Goal: Find specific page/section: Find specific page/section

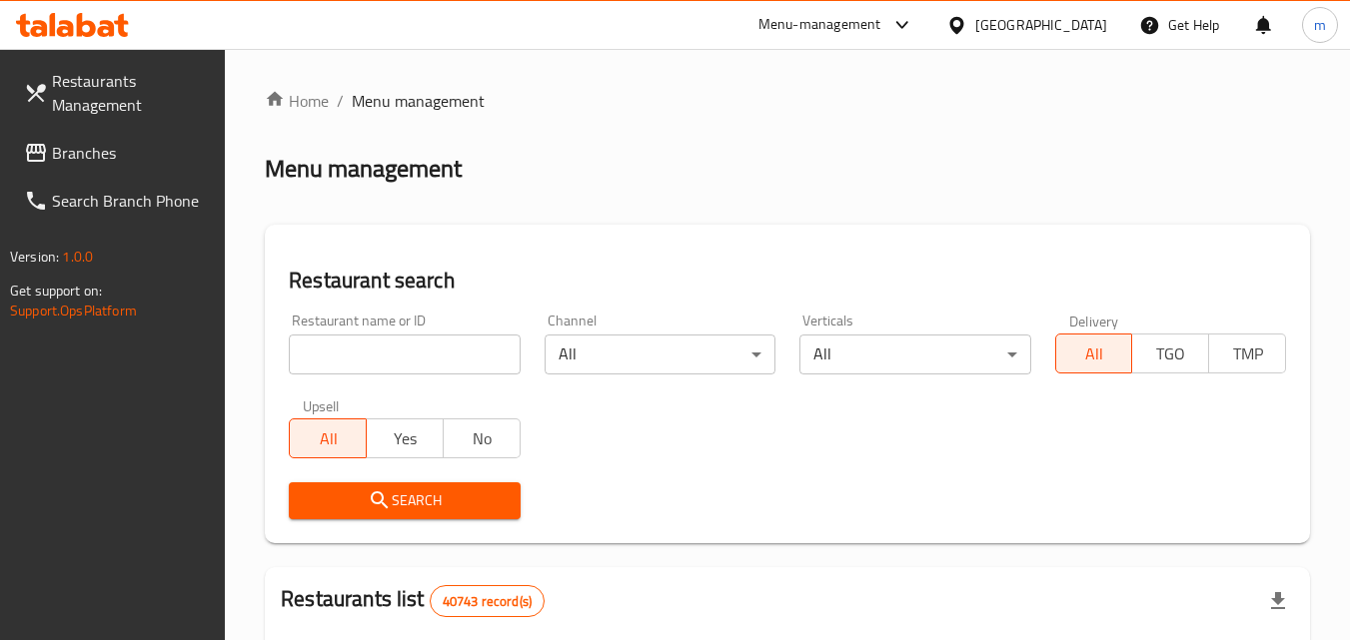
click at [1047, 17] on div "[GEOGRAPHIC_DATA]" at bounding box center [1041, 25] width 132 height 22
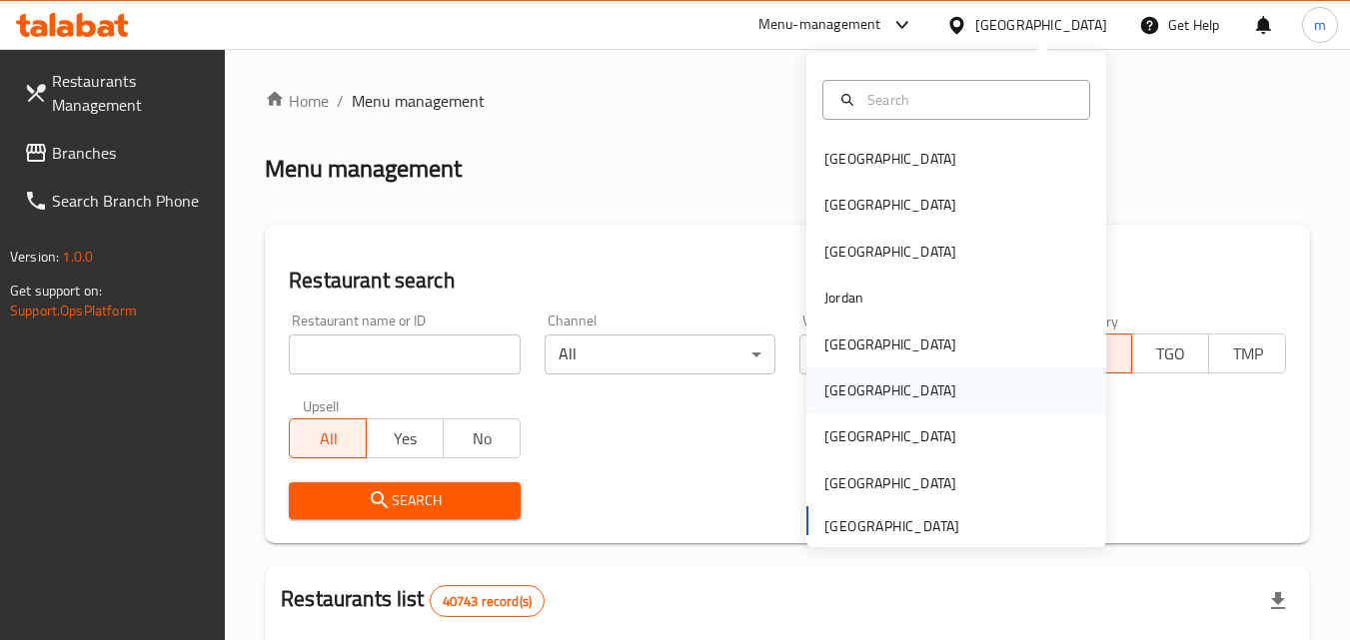
click at [825, 397] on div "[GEOGRAPHIC_DATA]" at bounding box center [890, 391] width 132 height 22
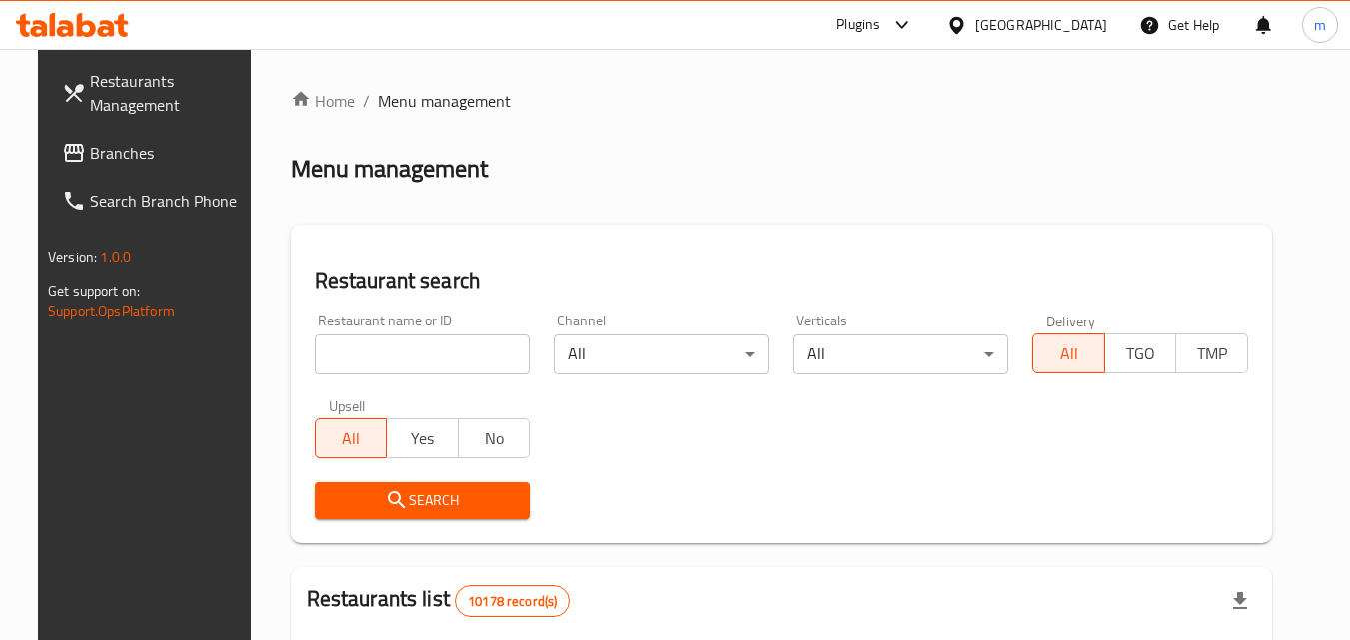
click at [158, 145] on span "Branches" at bounding box center [169, 153] width 158 height 24
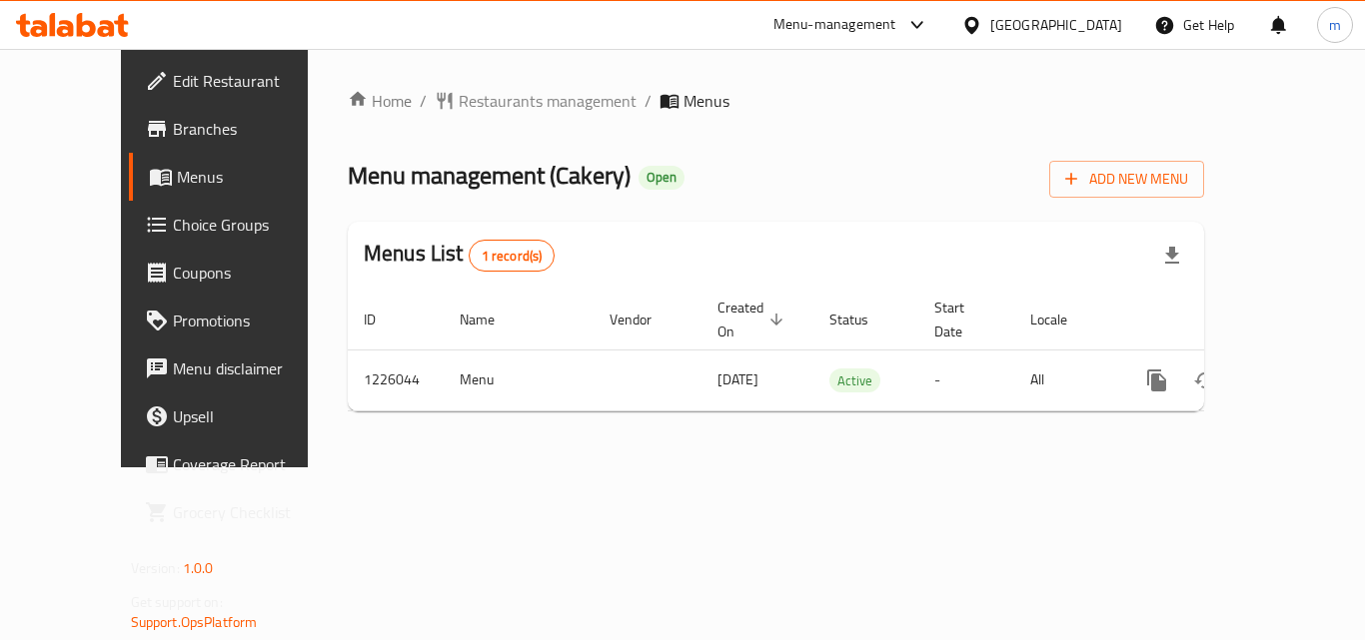
click at [82, 5] on div at bounding box center [72, 25] width 145 height 40
click at [95, 18] on icon at bounding box center [72, 25] width 113 height 24
click at [130, 32] on div at bounding box center [72, 25] width 145 height 40
click at [990, 25] on div at bounding box center [975, 25] width 29 height 22
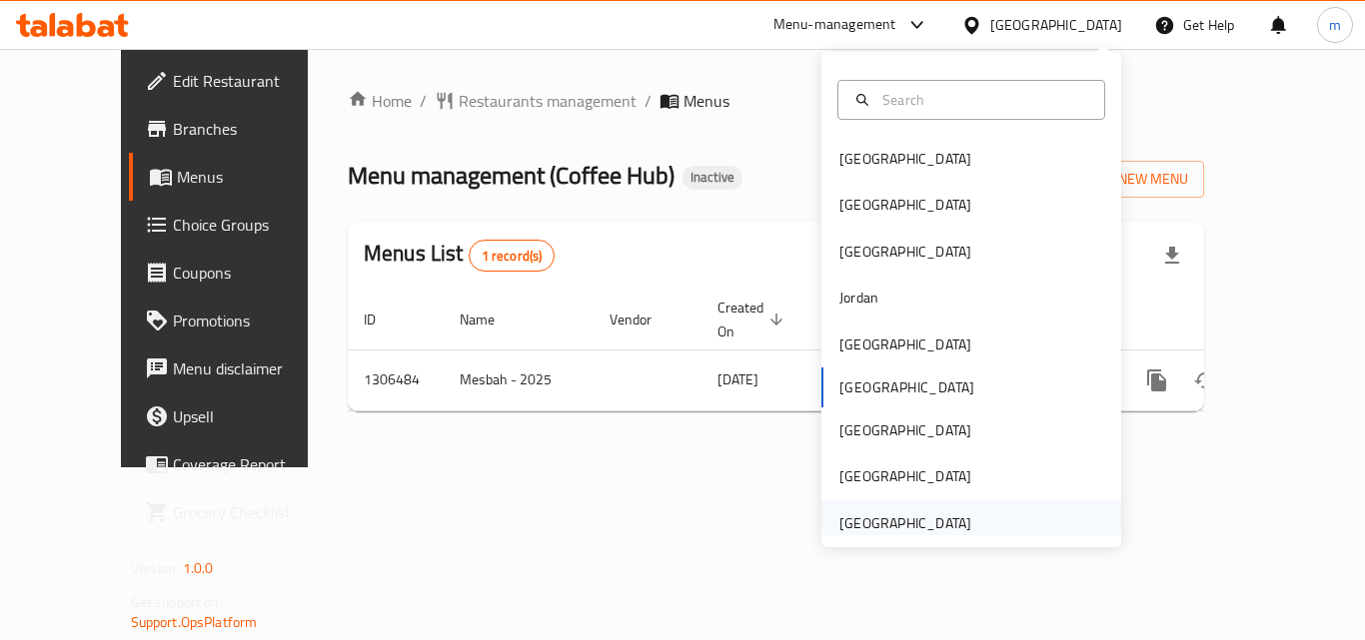
click at [887, 515] on div "[GEOGRAPHIC_DATA]" at bounding box center [905, 524] width 132 height 22
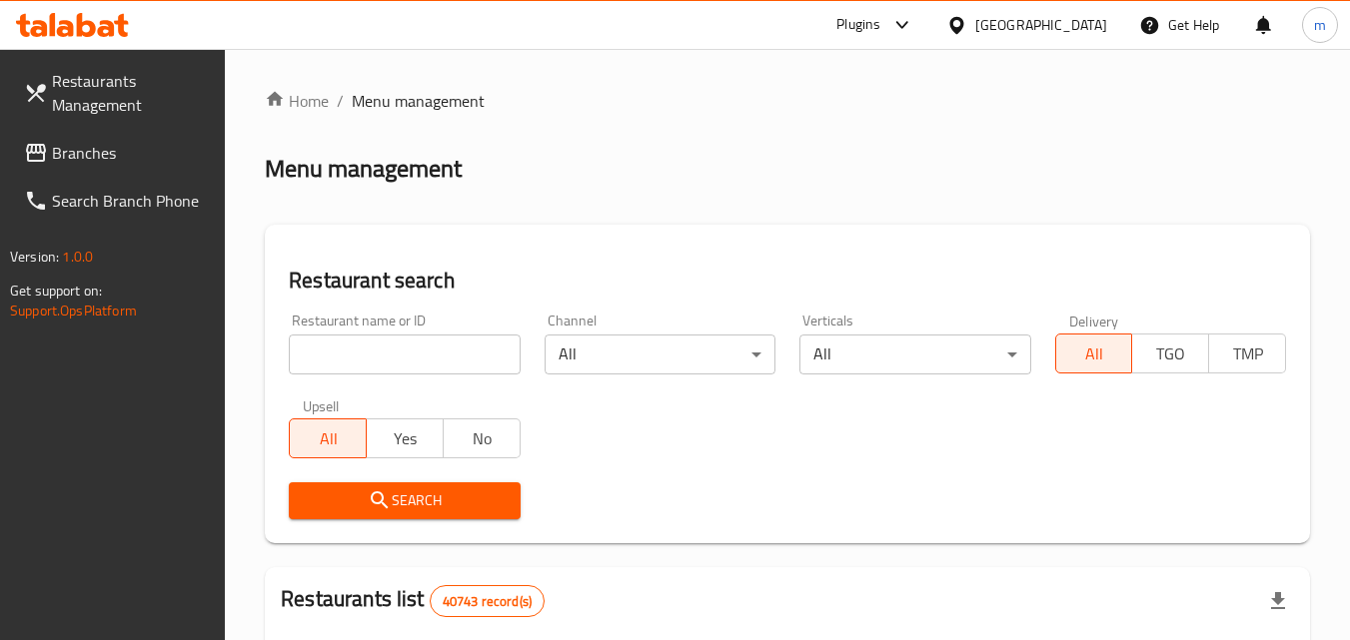
click at [117, 171] on link "Branches" at bounding box center [117, 153] width 218 height 48
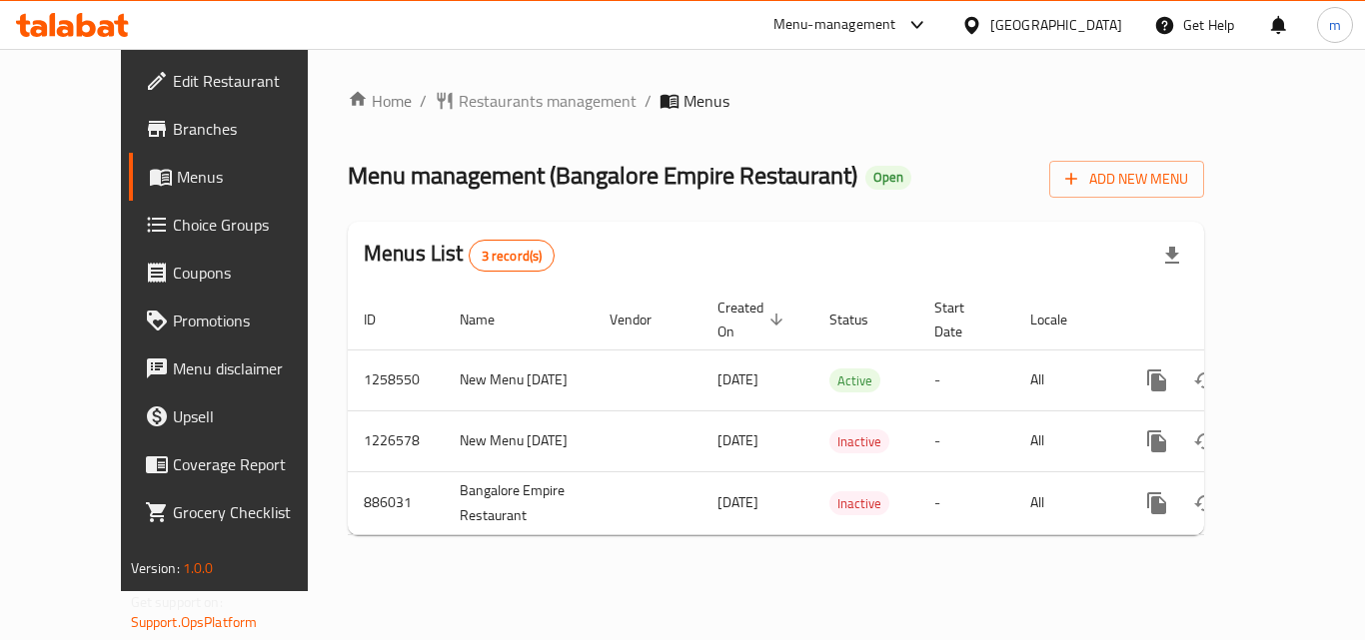
click at [87, 40] on div at bounding box center [72, 25] width 145 height 40
click at [69, 22] on icon at bounding box center [65, 28] width 17 height 17
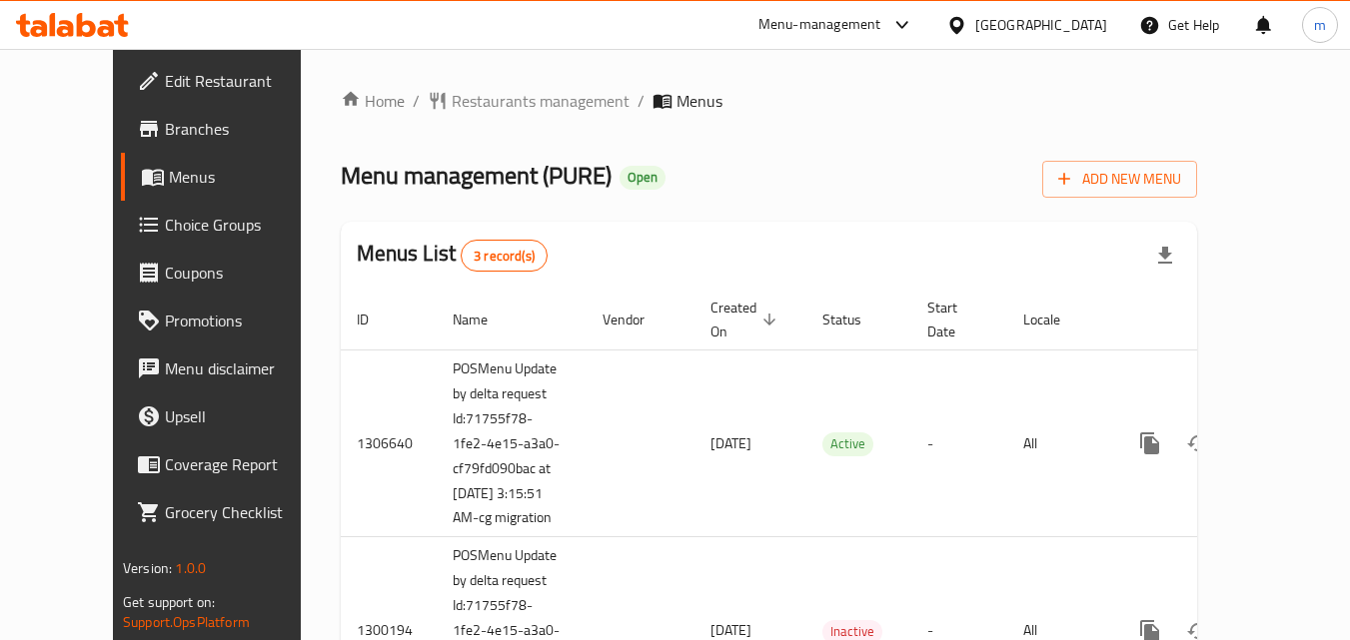
click at [82, 32] on icon at bounding box center [86, 25] width 19 height 24
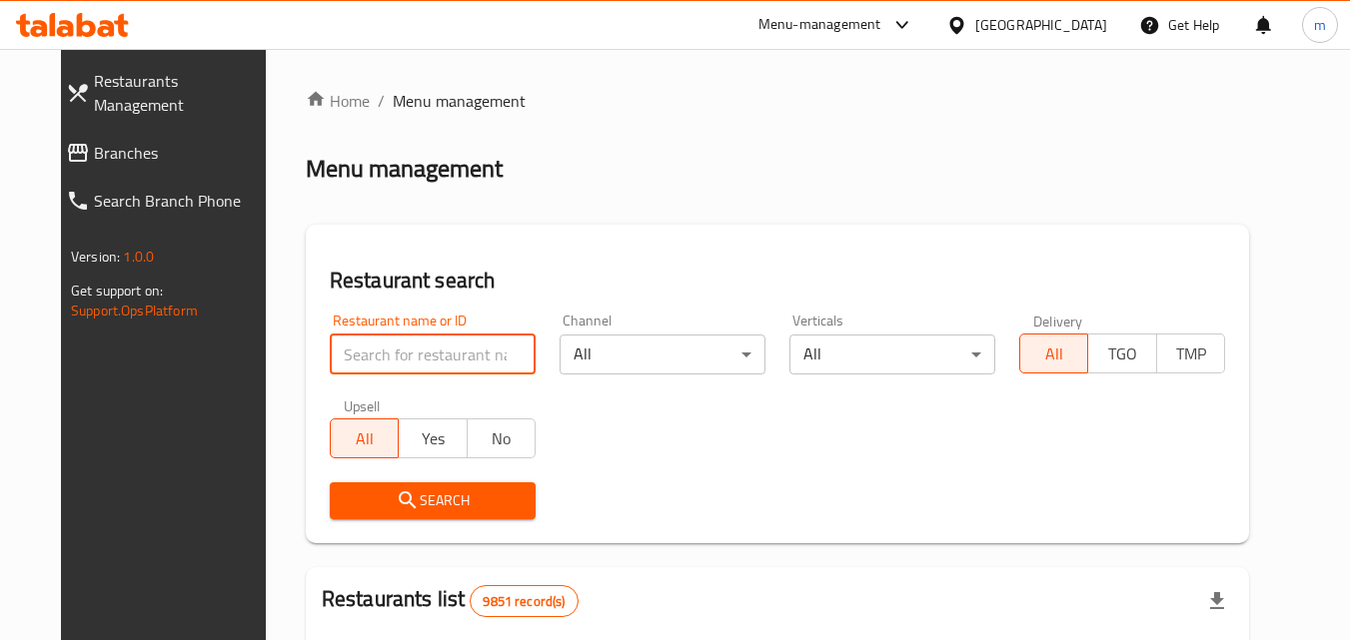
click at [348, 371] on input "search" at bounding box center [433, 355] width 206 height 40
paste input "701631"
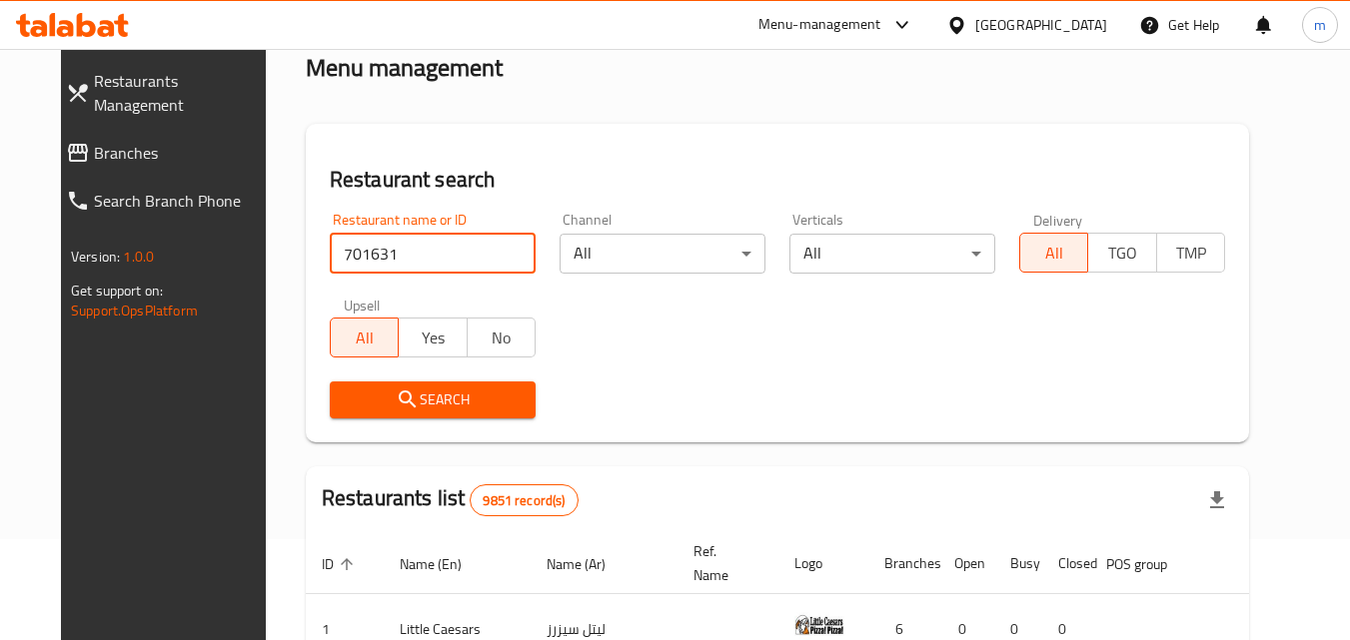
scroll to position [100, 0]
type input "701631"
click button "Search" at bounding box center [433, 401] width 206 height 37
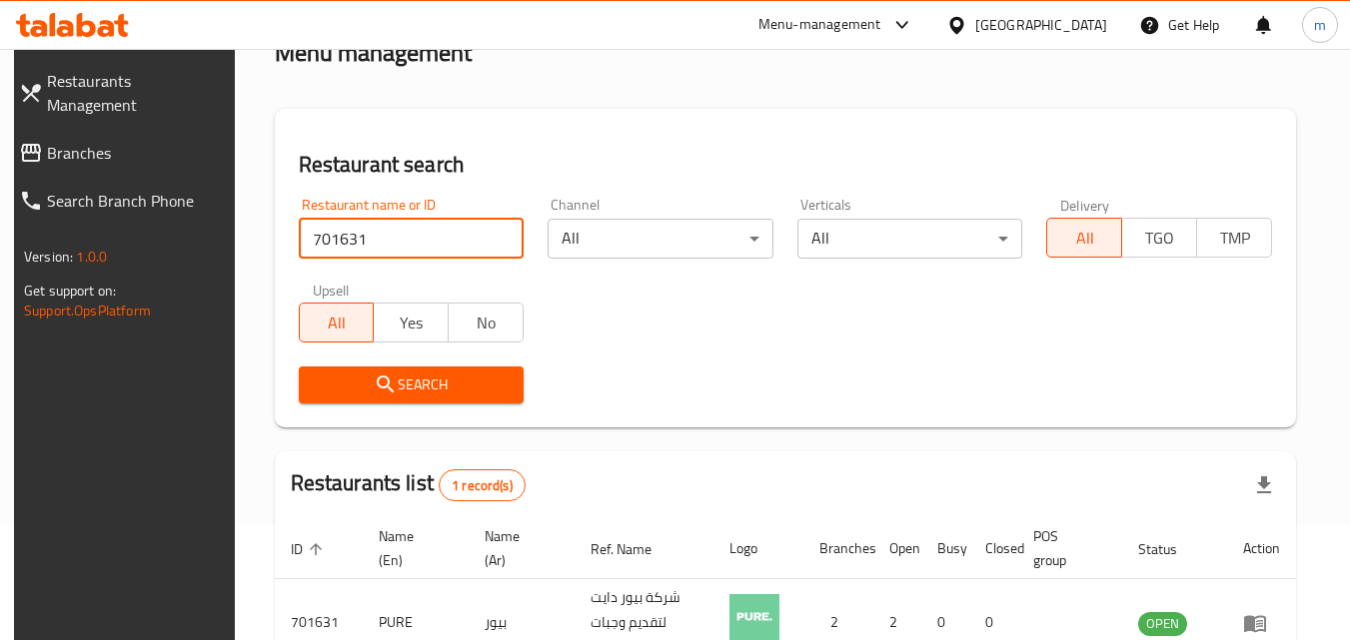
scroll to position [151, 0]
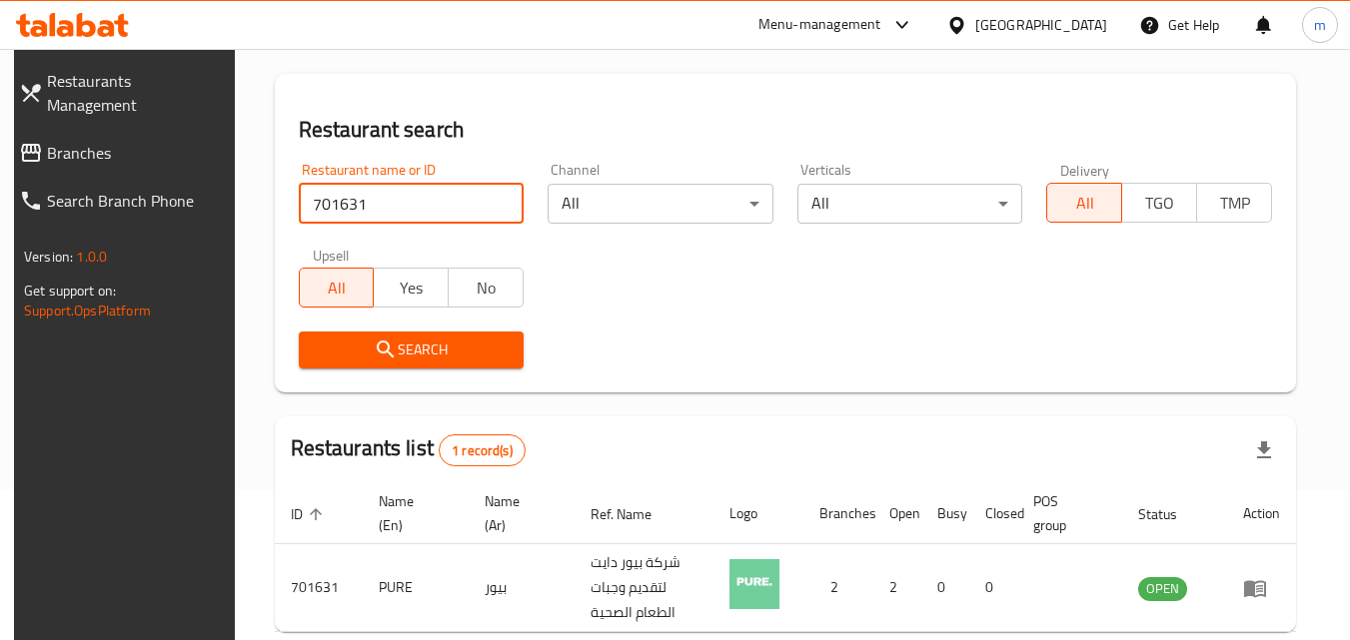
click at [104, 24] on icon at bounding box center [106, 28] width 17 height 17
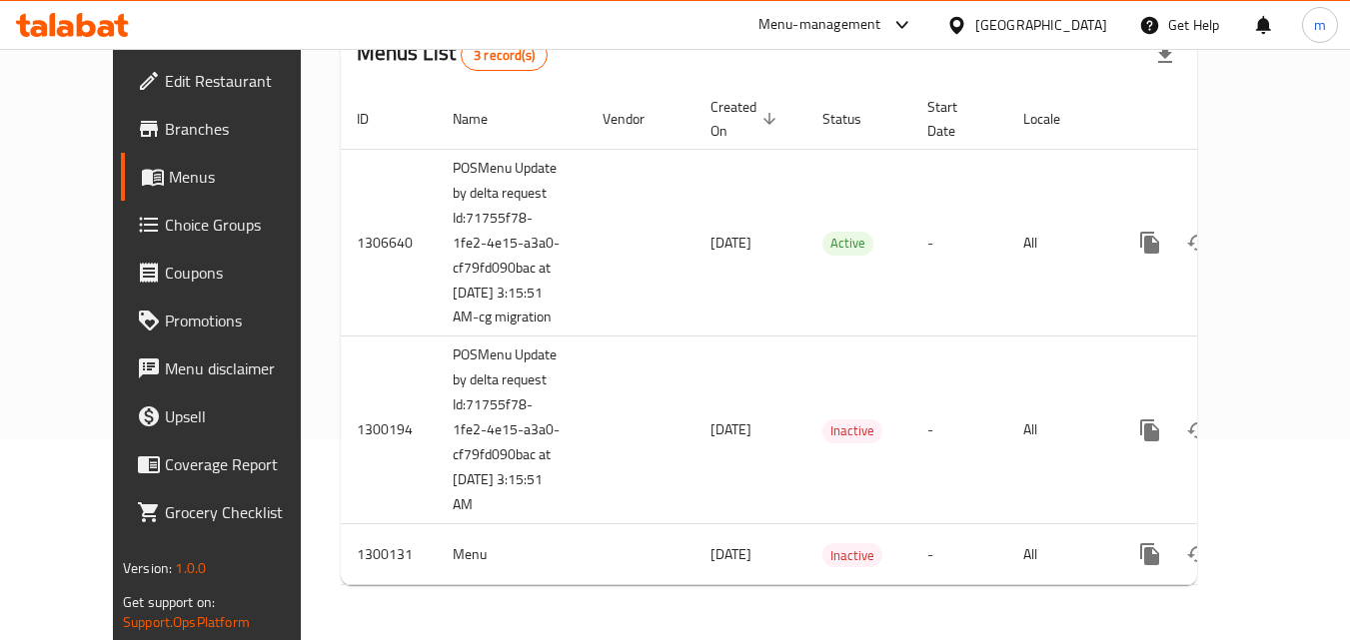
scroll to position [205, 0]
click at [88, 24] on icon at bounding box center [86, 25] width 19 height 24
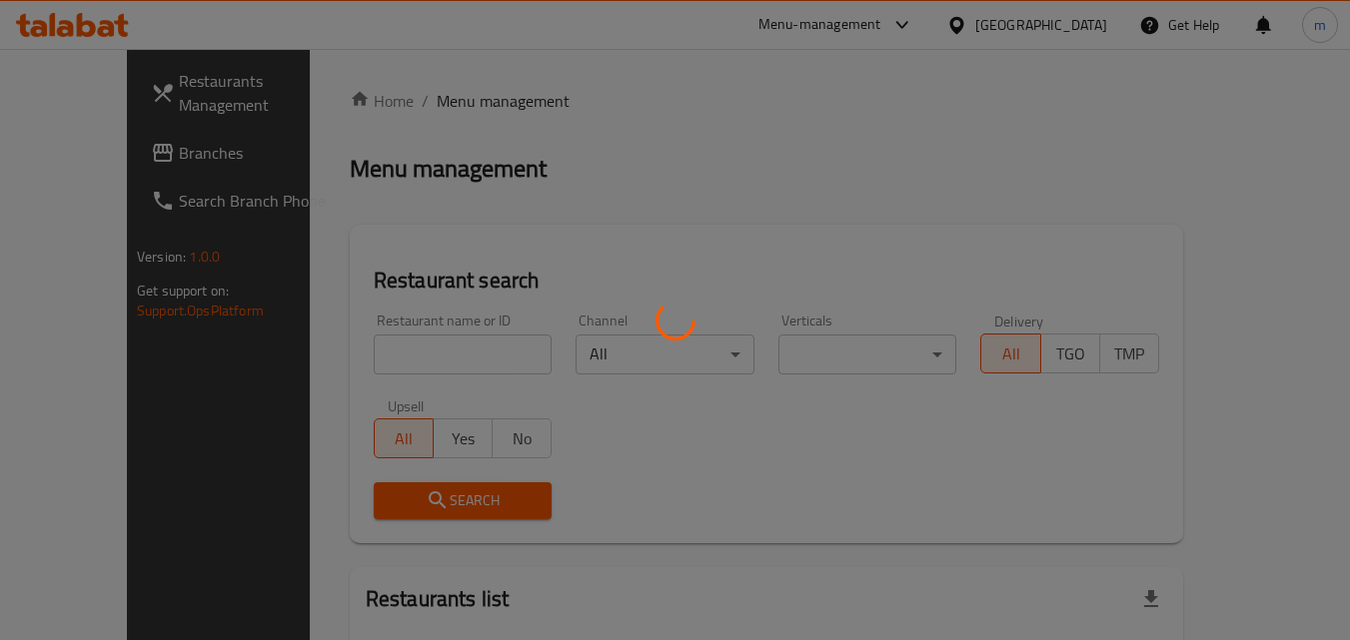
scroll to position [157, 0]
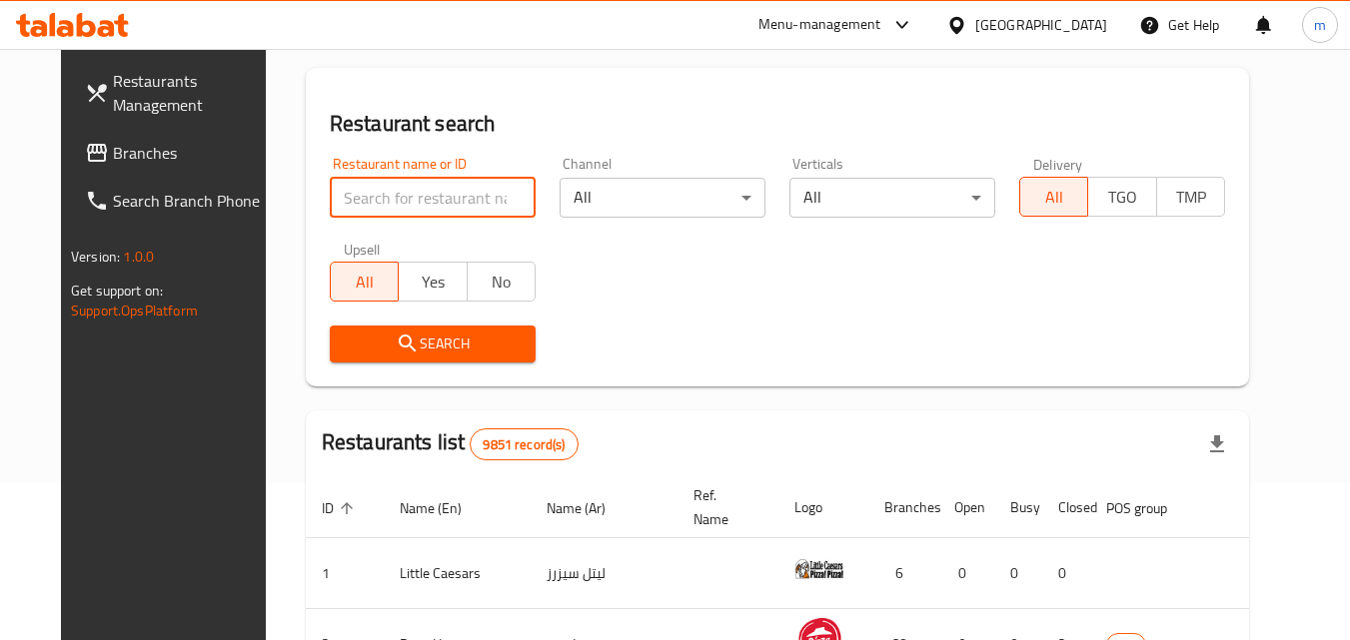
click at [447, 204] on input "search" at bounding box center [433, 198] width 206 height 40
paste input "701631"
type input "701631"
click button "Search" at bounding box center [433, 344] width 206 height 37
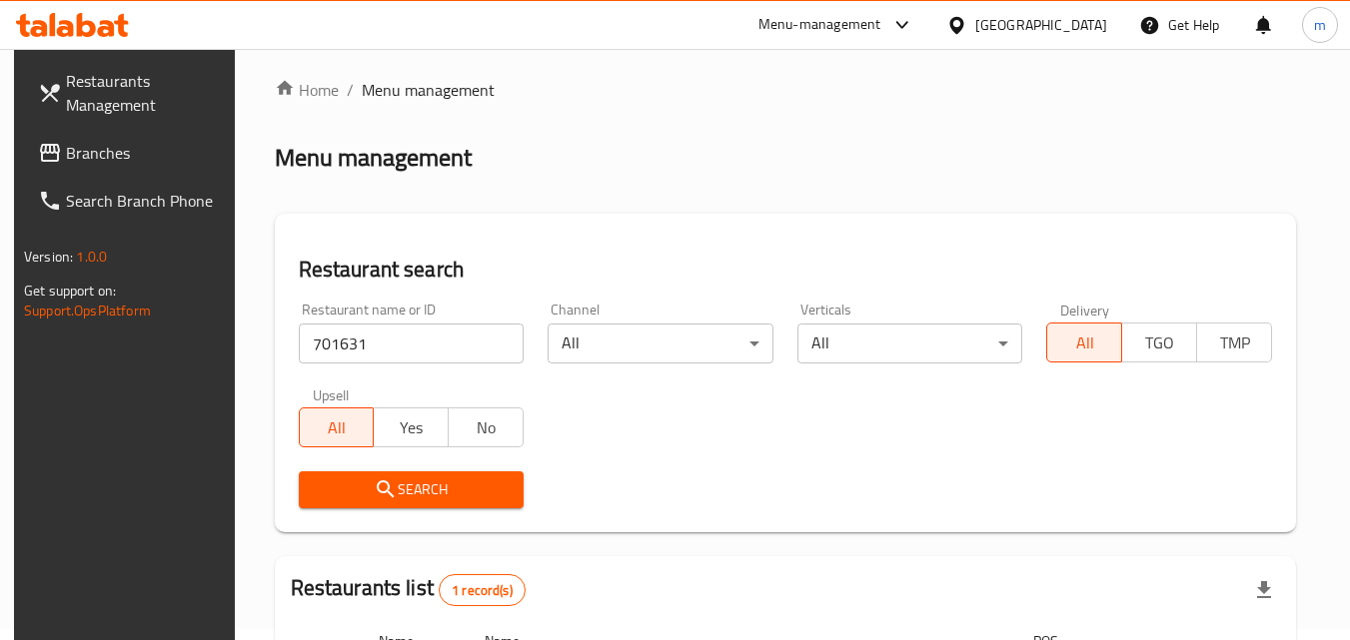
scroll to position [0, 0]
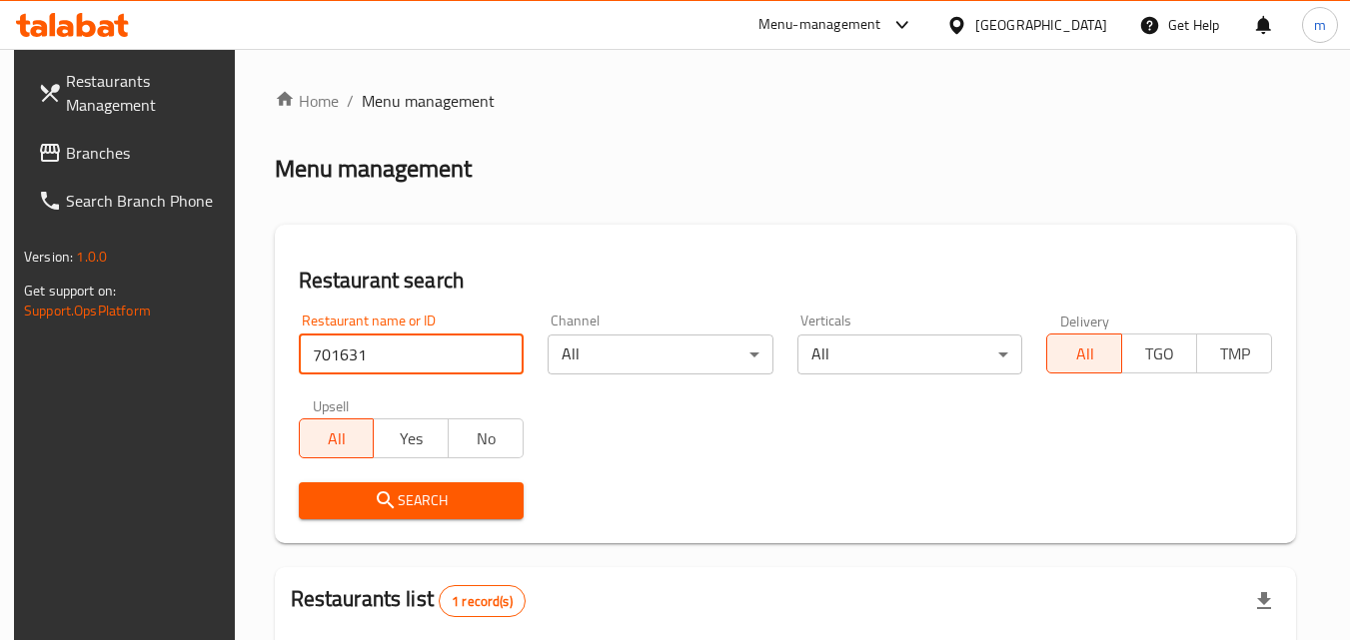
click at [84, 40] on div at bounding box center [72, 25] width 145 height 40
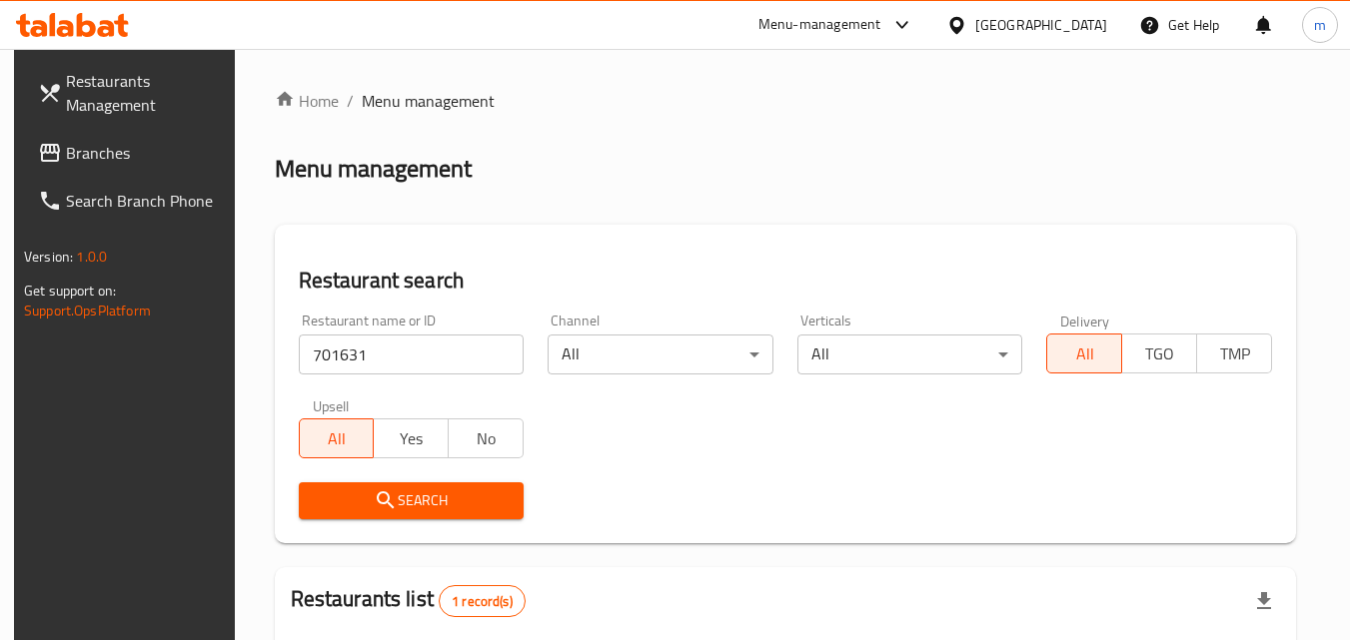
click at [975, 28] on div at bounding box center [960, 25] width 29 height 22
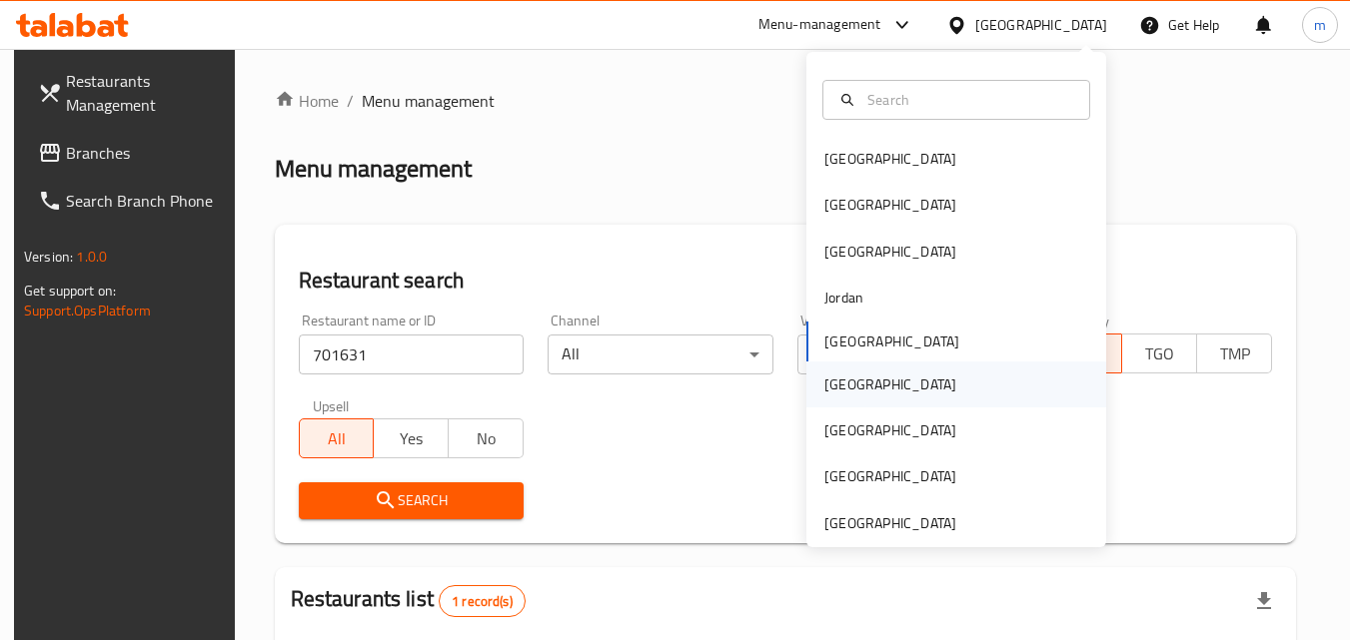
click at [838, 389] on div "[GEOGRAPHIC_DATA]" at bounding box center [890, 385] width 132 height 22
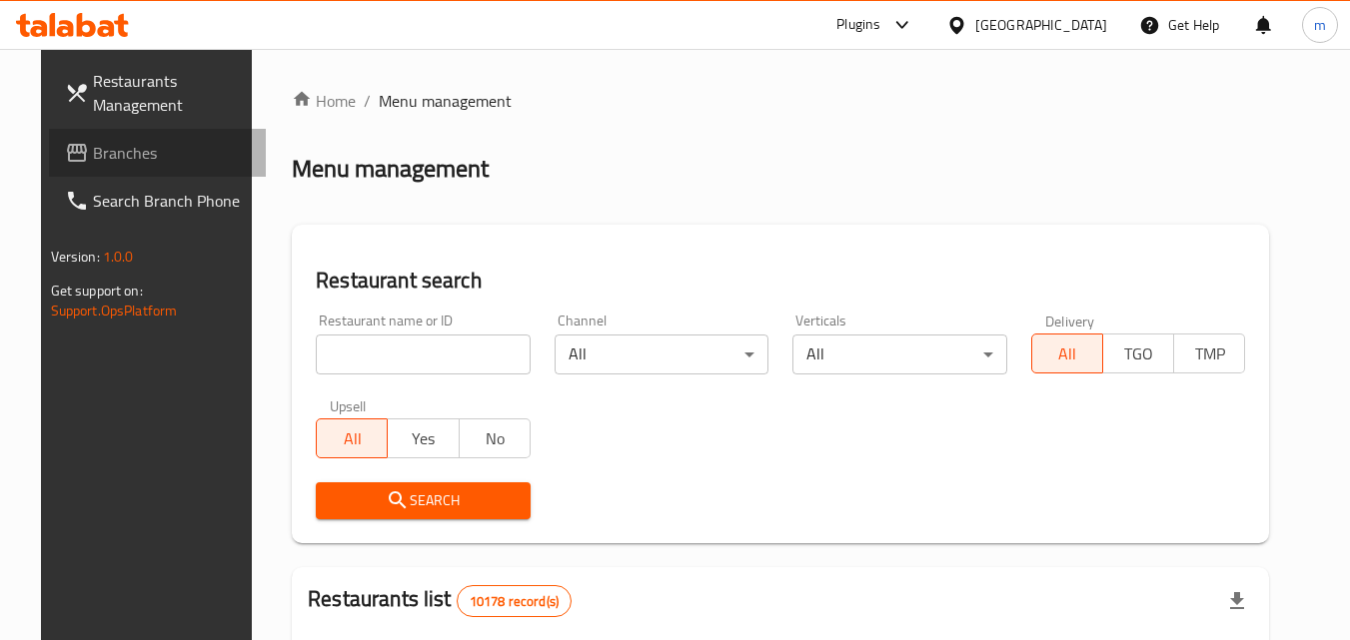
click at [165, 149] on span "Branches" at bounding box center [172, 153] width 158 height 24
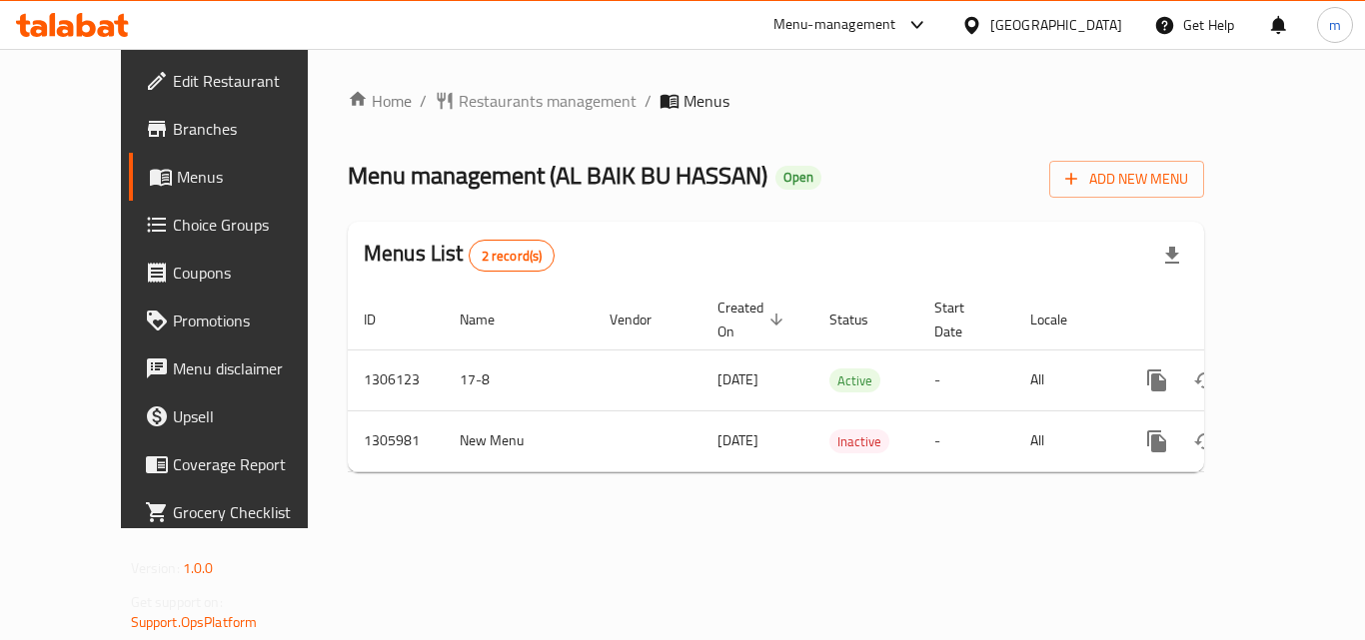
drag, startPoint x: 1076, startPoint y: 31, endPoint x: 1065, endPoint y: 56, distance: 27.3
click at [1085, 38] on div "[GEOGRAPHIC_DATA]" at bounding box center [1041, 25] width 193 height 48
click at [1114, 26] on div "[GEOGRAPHIC_DATA]" at bounding box center [1056, 25] width 132 height 22
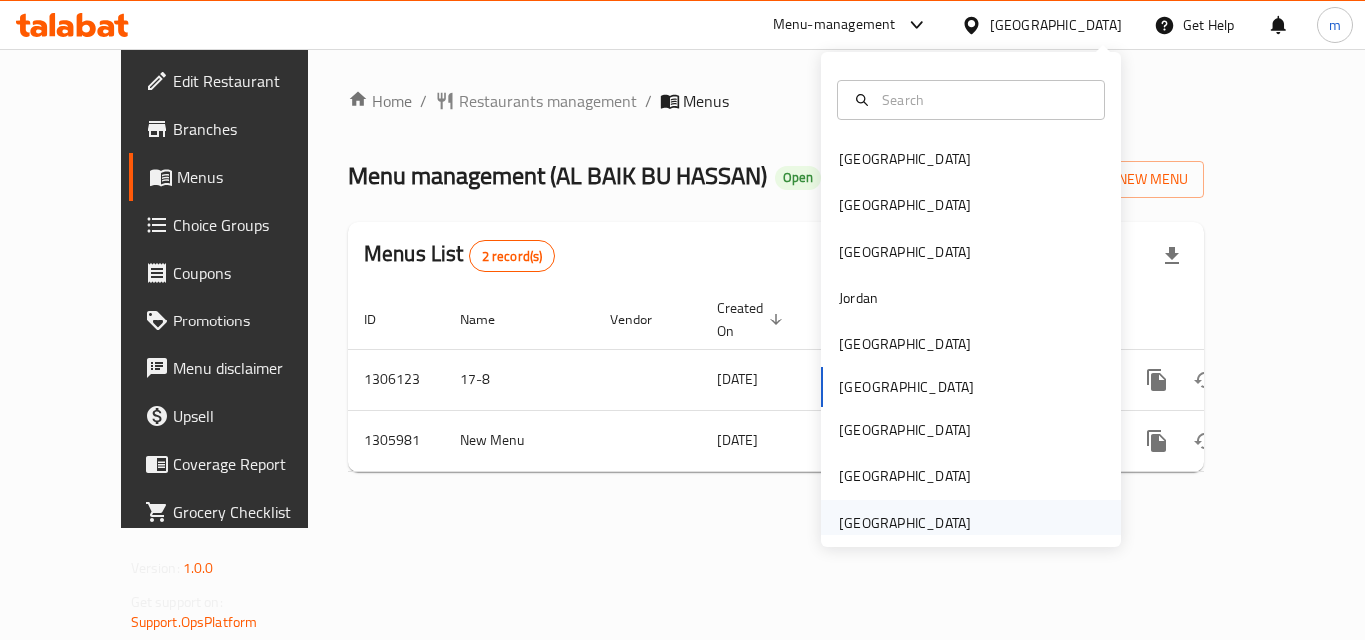
drag, startPoint x: 890, startPoint y: 543, endPoint x: 906, endPoint y: 531, distance: 20.0
click at [901, 535] on div "[GEOGRAPHIC_DATA] [GEOGRAPHIC_DATA] [GEOGRAPHIC_DATA] [GEOGRAPHIC_DATA] [GEOGRA…" at bounding box center [971, 300] width 300 height 496
click at [908, 529] on div "[GEOGRAPHIC_DATA]" at bounding box center [905, 524] width 132 height 22
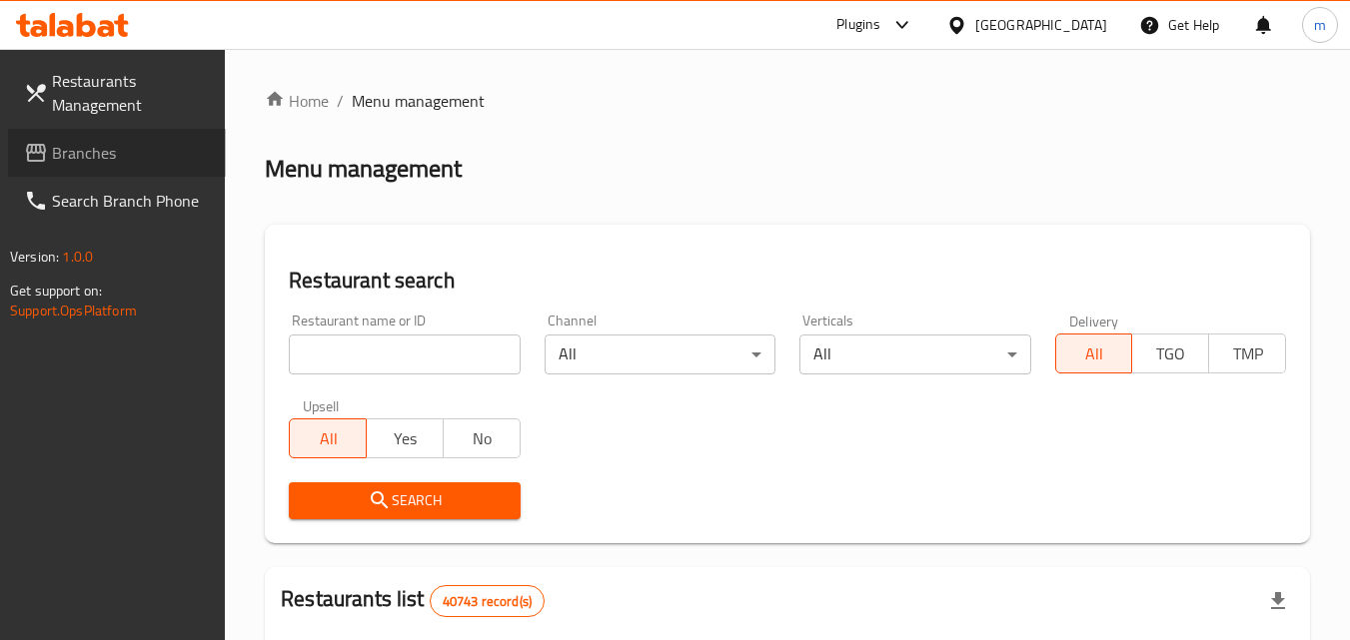
click at [126, 168] on link "Branches" at bounding box center [117, 153] width 218 height 48
